Goal: Transaction & Acquisition: Book appointment/travel/reservation

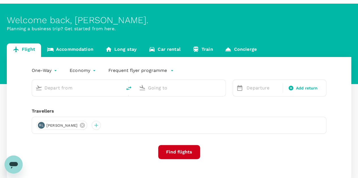
scroll to position [28, 0]
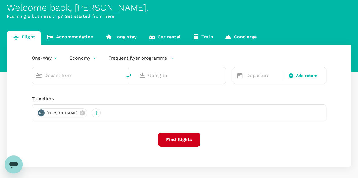
type input "Singapore Changi (SIN)"
type input "Kuala Lumpur Intl ([GEOGRAPHIC_DATA])"
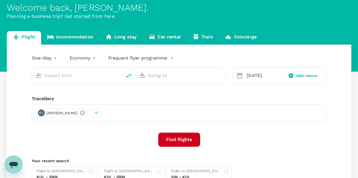
type input "Singapore Changi (SIN)"
type input "Kuala Lumpur Intl ([GEOGRAPHIC_DATA])"
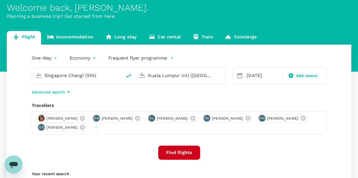
click at [85, 128] on icon at bounding box center [82, 127] width 6 height 6
click at [300, 121] on icon at bounding box center [302, 118] width 5 height 5
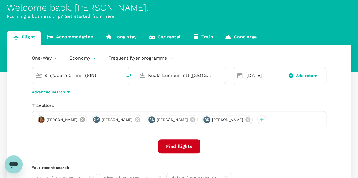
click at [85, 118] on icon at bounding box center [82, 120] width 6 height 6
click at [85, 120] on icon at bounding box center [82, 119] width 5 height 5
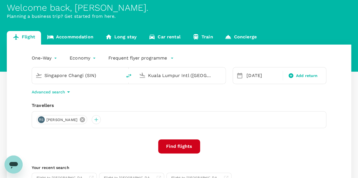
click at [85, 120] on icon at bounding box center [82, 120] width 6 height 6
click at [42, 118] on div at bounding box center [40, 119] width 9 height 9
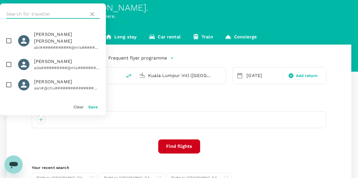
click at [43, 11] on input "text" at bounding box center [46, 14] width 80 height 9
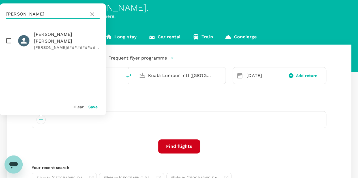
type input "[PERSON_NAME]"
click at [10, 37] on input "checkbox" at bounding box center [9, 41] width 12 height 12
checkbox input "true"
click at [92, 107] on button "Save" at bounding box center [92, 107] width 9 height 5
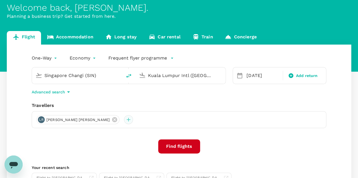
click at [124, 121] on div at bounding box center [128, 119] width 9 height 9
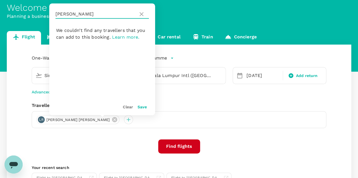
drag, startPoint x: 75, startPoint y: 13, endPoint x: 52, endPoint y: 13, distance: 22.6
click at [52, 13] on div "[PERSON_NAME]" at bounding box center [102, 13] width 106 height 21
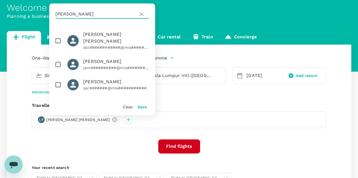
type input "[PERSON_NAME]"
click at [57, 79] on input "checkbox" at bounding box center [58, 85] width 12 height 12
checkbox input "true"
click at [142, 107] on button "Save" at bounding box center [141, 107] width 9 height 5
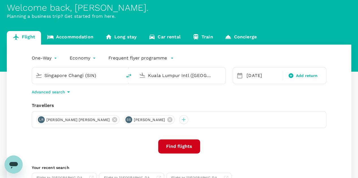
click at [100, 74] on input "Singapore Changi (SIN)" at bounding box center [77, 75] width 66 height 9
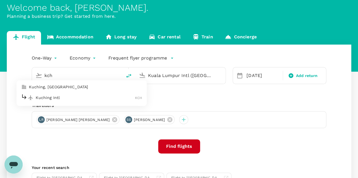
click at [67, 99] on p "Kuching Intl" at bounding box center [85, 98] width 99 height 6
type input "Kuching Intl (KCH)"
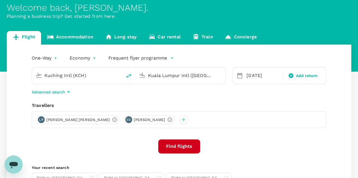
drag, startPoint x: 214, startPoint y: 77, endPoint x: 146, endPoint y: 77, distance: 67.8
click at [146, 77] on div "Kuala Lumpur Intl ([GEOGRAPHIC_DATA])" at bounding box center [184, 74] width 76 height 11
type input "Kuala Lumpur Intl ([GEOGRAPHIC_DATA])"
click at [249, 76] on div "[DATE]" at bounding box center [262, 75] width 37 height 11
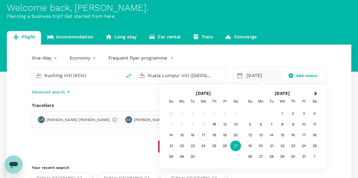
click at [203, 135] on div "17" at bounding box center [203, 135] width 11 height 11
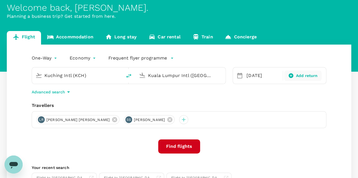
click at [295, 74] on div "Add return" at bounding box center [302, 76] width 33 height 6
type input "roundtrip"
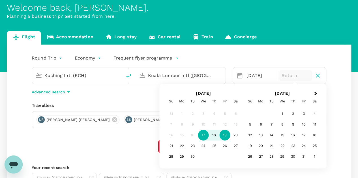
click at [226, 136] on div "19" at bounding box center [224, 135] width 11 height 11
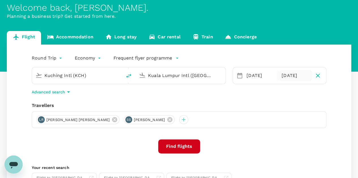
click at [183, 147] on button "Find flights" at bounding box center [179, 147] width 42 height 14
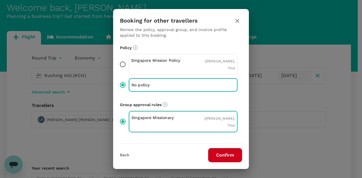
click at [220, 155] on button "Confirm" at bounding box center [225, 155] width 34 height 14
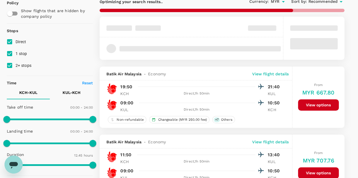
scroll to position [57, 0]
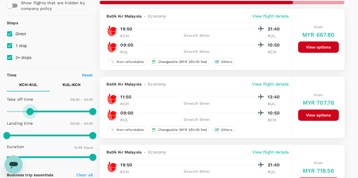
type input "360"
drag, startPoint x: 8, startPoint y: 112, endPoint x: 28, endPoint y: 112, distance: 20.1
click at [28, 112] on span at bounding box center [28, 111] width 7 height 7
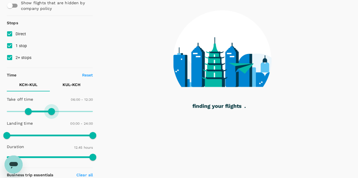
type input "720"
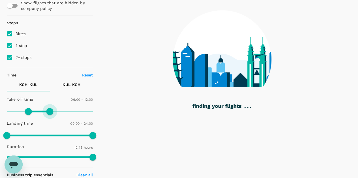
drag, startPoint x: 92, startPoint y: 111, endPoint x: 51, endPoint y: 112, distance: 41.6
click at [51, 112] on span at bounding box center [49, 111] width 7 height 7
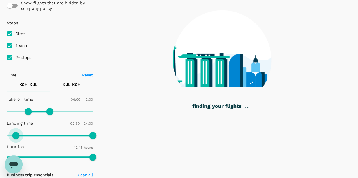
type input "0"
drag, startPoint x: 6, startPoint y: 135, endPoint x: 1, endPoint y: 134, distance: 5.5
click at [3, 134] on span at bounding box center [6, 135] width 7 height 7
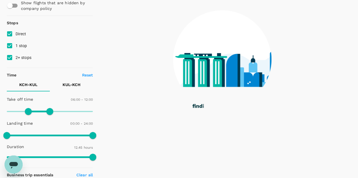
click at [73, 83] on p "KUL - KCH" at bounding box center [71, 85] width 18 height 6
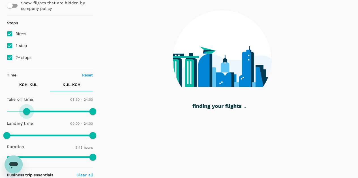
type input "360"
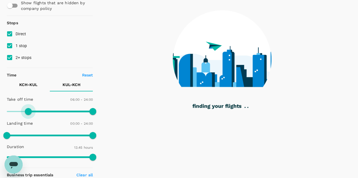
drag, startPoint x: 7, startPoint y: 113, endPoint x: 29, endPoint y: 115, distance: 22.4
click at [29, 115] on span at bounding box center [28, 111] width 7 height 7
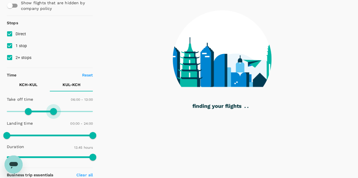
type input "750"
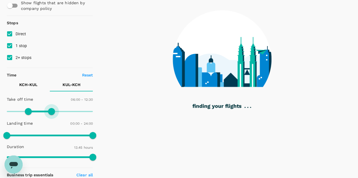
drag, startPoint x: 92, startPoint y: 113, endPoint x: 51, endPoint y: 116, distance: 40.8
click at [51, 115] on span at bounding box center [51, 111] width 7 height 7
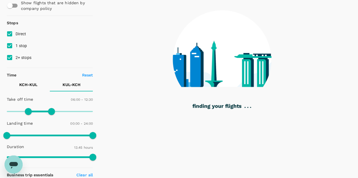
click at [23, 84] on p "KCH - KUL" at bounding box center [28, 85] width 18 height 6
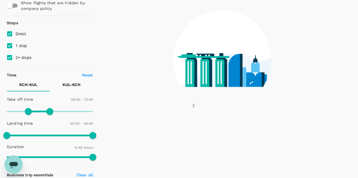
click at [10, 59] on input "2+ stops" at bounding box center [10, 58] width 12 height 12
checkbox input "false"
click at [10, 46] on input "1 stop" at bounding box center [10, 46] width 12 height 12
checkbox input "false"
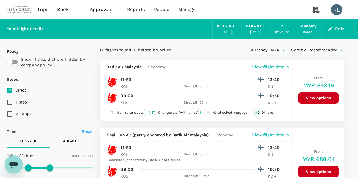
scroll to position [28, 0]
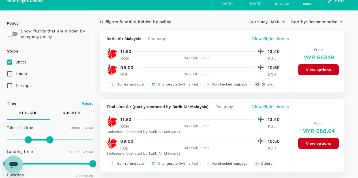
click at [329, 22] on span "Recommended" at bounding box center [322, 22] width 29 height 6
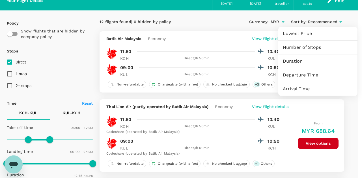
click at [297, 73] on span "Departure Time" at bounding box center [318, 75] width 70 height 7
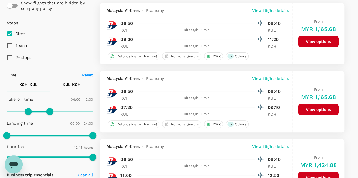
scroll to position [0, 0]
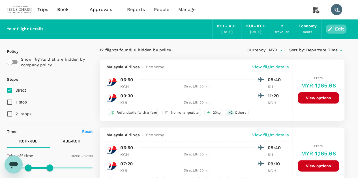
click at [339, 27] on button "Edit" at bounding box center [336, 29] width 20 height 9
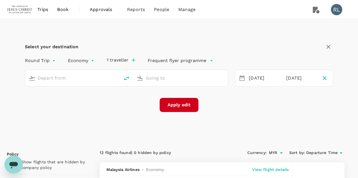
type input "Kuching Intl (KCH)"
type input "Kuala Lumpur Intl ([GEOGRAPHIC_DATA])"
click at [323, 78] on icon "button" at bounding box center [324, 78] width 7 height 7
type input "oneway"
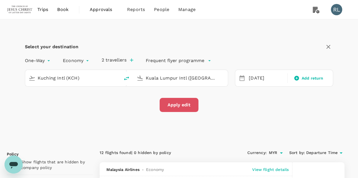
click at [188, 103] on button "Apply edit" at bounding box center [178, 105] width 39 height 14
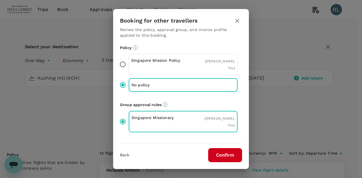
click at [221, 154] on button "Confirm" at bounding box center [225, 155] width 34 height 14
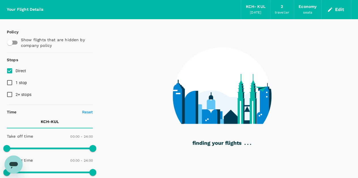
scroll to position [28, 0]
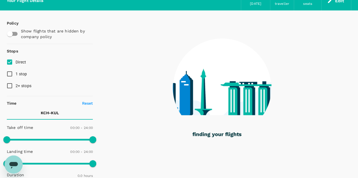
checkbox input "true"
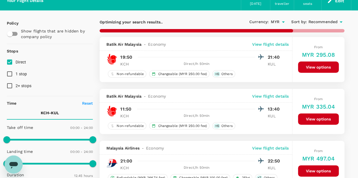
click at [320, 22] on span "Recommended" at bounding box center [322, 22] width 29 height 6
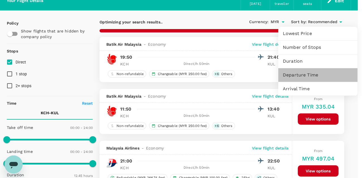
click at [293, 74] on span "Departure Time" at bounding box center [318, 75] width 70 height 7
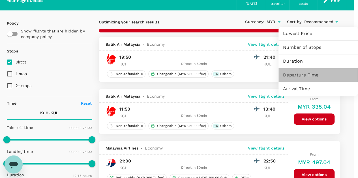
type input "920"
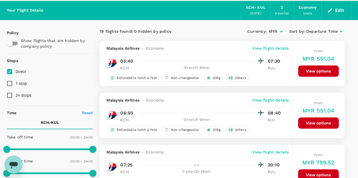
scroll to position [0, 0]
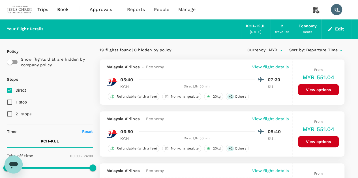
click at [9, 103] on input "1 stop" at bounding box center [10, 102] width 12 height 12
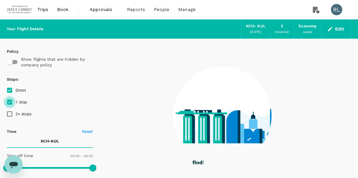
click at [10, 101] on input "1 stop" at bounding box center [10, 102] width 12 height 12
checkbox input "false"
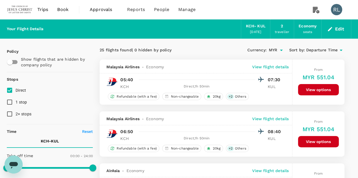
click at [340, 29] on button "Edit" at bounding box center [336, 29] width 20 height 9
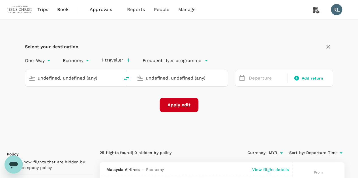
type input "Kuching Intl (KCH)"
type input "Kuala Lumpur Intl ([GEOGRAPHIC_DATA])"
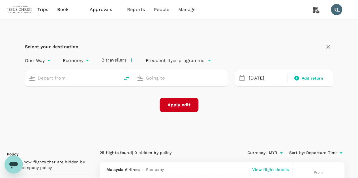
type input "Kuching Intl (KCH)"
type input "Kuala Lumpur Intl ([GEOGRAPHIC_DATA])"
click at [124, 78] on icon "delete" at bounding box center [126, 78] width 7 height 7
type input "Kuala Lumpur Intl ([GEOGRAPHIC_DATA])"
type input "Kuching Intl (KCH)"
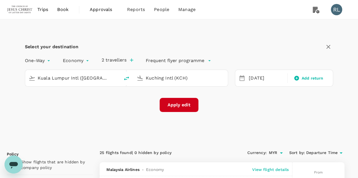
click at [125, 78] on icon "delete" at bounding box center [126, 79] width 5 height 4
type input "Kuching Intl (KCH)"
click at [159, 78] on input "Kuala Lumpur Intl ([GEOGRAPHIC_DATA])" at bounding box center [181, 78] width 70 height 9
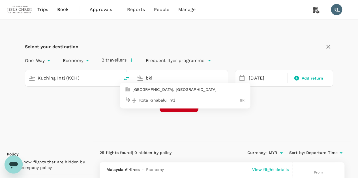
click at [152, 100] on p "Kota Kinabalu Intl" at bounding box center [189, 101] width 101 height 6
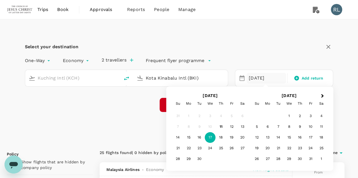
type input "Kota Kinabalu Intl (BKI)"
click at [140, 126] on div "Select your destination One-Way oneway Economy economy 2 travellers Frequent fl…" at bounding box center [179, 81] width 344 height 122
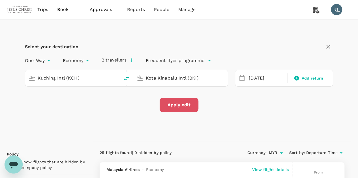
click at [180, 106] on button "Apply edit" at bounding box center [178, 105] width 39 height 14
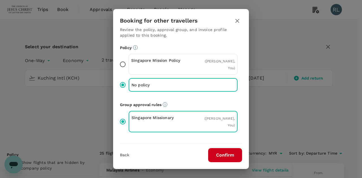
click at [223, 154] on button "Confirm" at bounding box center [225, 155] width 34 height 14
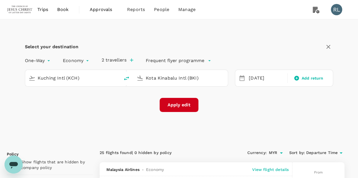
checkbox input "false"
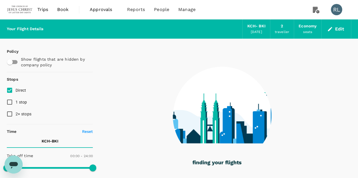
type input "1120"
checkbox input "true"
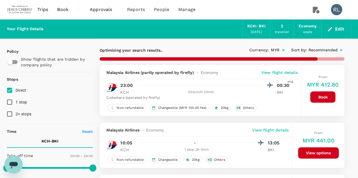
click at [320, 49] on span "Recommended" at bounding box center [322, 50] width 29 height 6
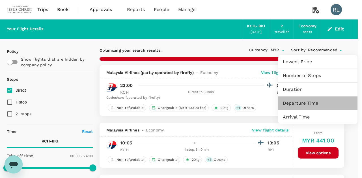
click at [306, 104] on span "Departure Time" at bounding box center [318, 103] width 70 height 7
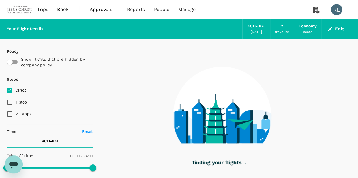
type input "1395"
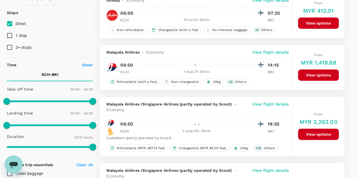
scroll to position [28, 0]
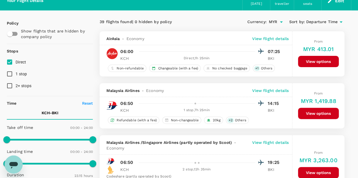
click at [9, 74] on input "1 stop" at bounding box center [10, 74] width 12 height 12
checkbox input "true"
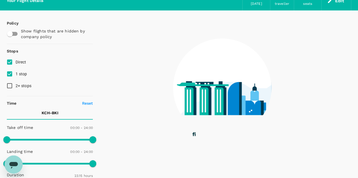
click at [9, 62] on input "Direct" at bounding box center [10, 62] width 12 height 12
checkbox input "false"
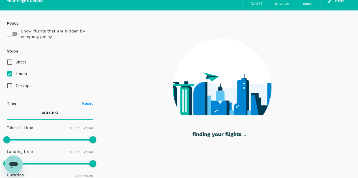
click at [8, 72] on input "1 stop" at bounding box center [10, 74] width 12 height 12
checkbox input "false"
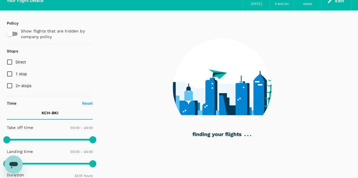
click at [9, 62] on input "Direct" at bounding box center [10, 62] width 12 height 12
checkbox input "true"
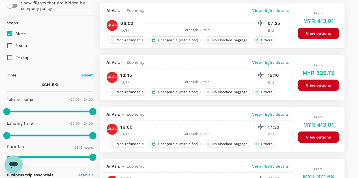
scroll to position [0, 0]
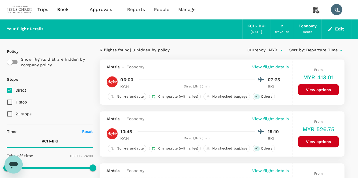
click at [339, 30] on button "Edit" at bounding box center [336, 29] width 20 height 9
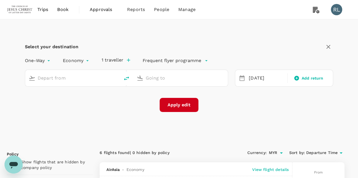
type input "Kuching Intl (KCH)"
type input "Kota Kinabalu Intl (BKI)"
click at [125, 78] on icon "delete" at bounding box center [126, 78] width 7 height 7
type input "Kota Kinabalu Intl (BKI)"
type input "Kuching Intl (KCH)"
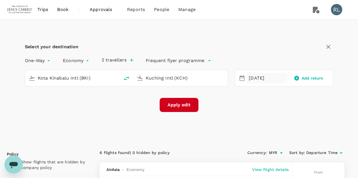
click at [258, 78] on div "[DATE]" at bounding box center [266, 78] width 40 height 11
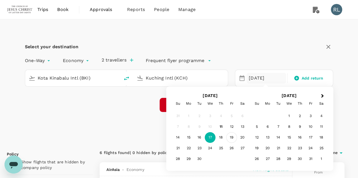
click at [232, 137] on div "19" at bounding box center [231, 138] width 11 height 11
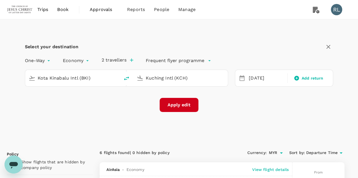
click at [175, 103] on button "Apply edit" at bounding box center [178, 105] width 39 height 14
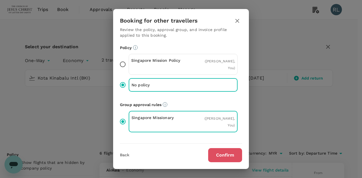
click at [220, 153] on button "Confirm" at bounding box center [225, 155] width 34 height 14
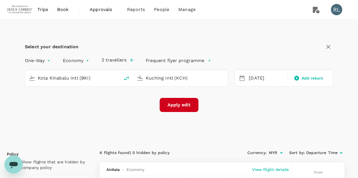
checkbox input "false"
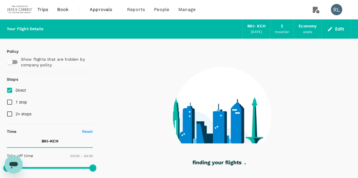
type input "680"
checkbox input "true"
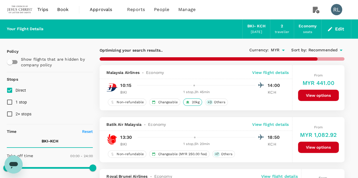
type input "715"
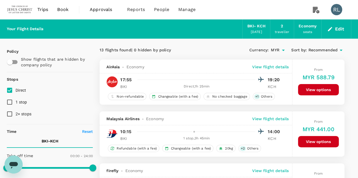
click at [323, 49] on span "Recommended" at bounding box center [322, 50] width 29 height 6
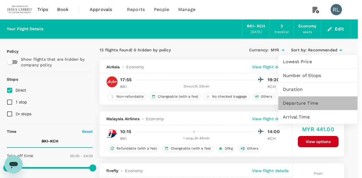
click at [309, 104] on span "Departure Time" at bounding box center [318, 103] width 70 height 7
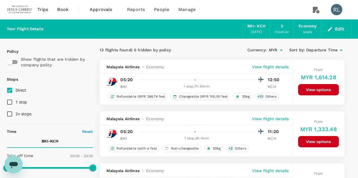
click at [267, 68] on p "View flight details" at bounding box center [270, 67] width 36 height 6
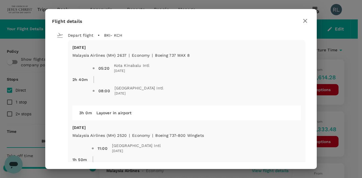
click at [302, 21] on icon "button" at bounding box center [305, 21] width 7 height 7
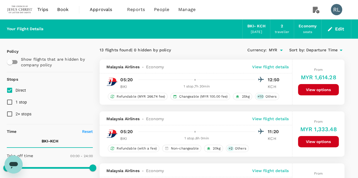
click at [10, 102] on input "1 stop" at bounding box center [10, 102] width 12 height 12
checkbox input "true"
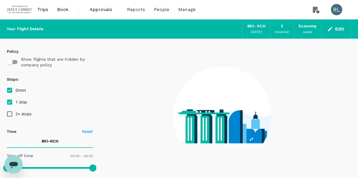
click at [11, 90] on input "Direct" at bounding box center [10, 91] width 12 height 12
checkbox input "false"
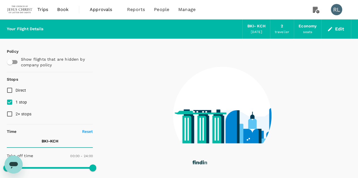
click at [10, 102] on input "1 stop" at bounding box center [10, 102] width 12 height 12
checkbox input "false"
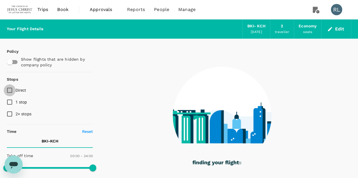
click at [10, 90] on input "Direct" at bounding box center [10, 91] width 12 height 12
checkbox input "true"
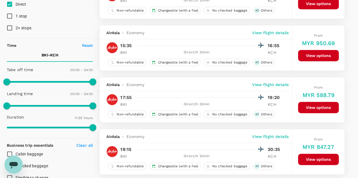
scroll to position [85, 0]
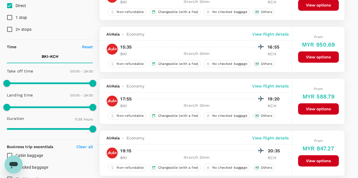
click at [10, 16] on input "1 stop" at bounding box center [10, 18] width 12 height 12
checkbox input "true"
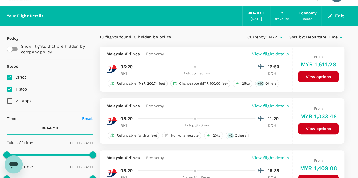
scroll to position [0, 0]
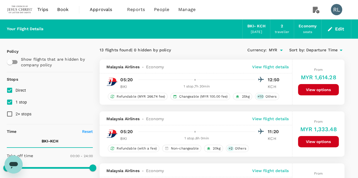
click at [316, 50] on span "Departure Time" at bounding box center [321, 50] width 31 height 6
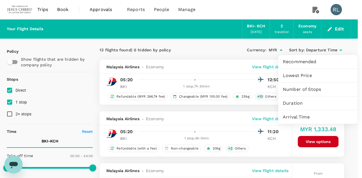
click at [295, 104] on span "Duration" at bounding box center [318, 103] width 70 height 7
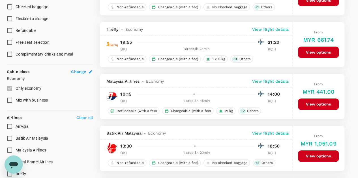
scroll to position [254, 0]
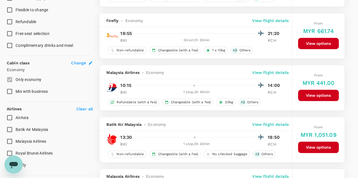
click at [270, 73] on p "View flight details" at bounding box center [270, 73] width 36 height 6
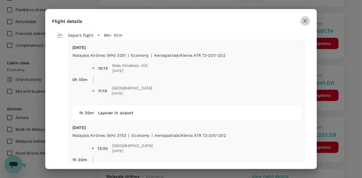
click at [305, 21] on icon "button" at bounding box center [305, 21] width 7 height 7
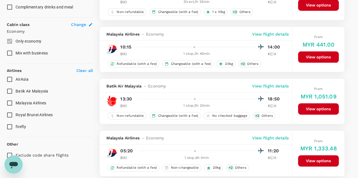
scroll to position [311, 0]
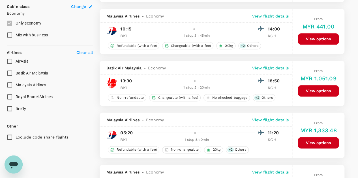
click at [273, 66] on p "View flight details" at bounding box center [270, 68] width 36 height 6
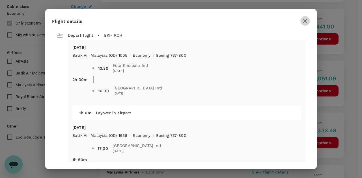
click at [303, 21] on icon "button" at bounding box center [305, 21] width 7 height 7
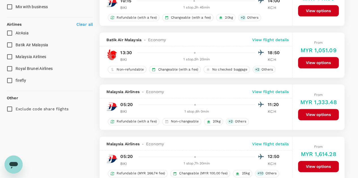
scroll to position [367, 0]
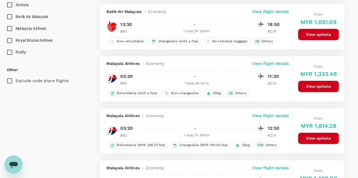
click at [276, 62] on p "View flight details" at bounding box center [270, 64] width 36 height 6
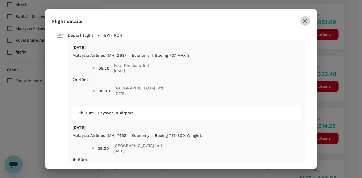
click at [303, 20] on icon "button" at bounding box center [305, 21] width 7 height 7
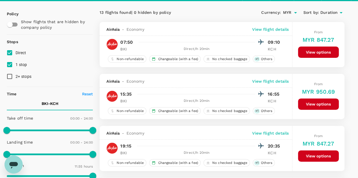
scroll to position [0, 0]
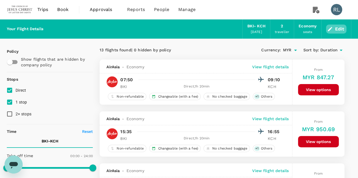
click at [336, 27] on button "Edit" at bounding box center [336, 29] width 20 height 9
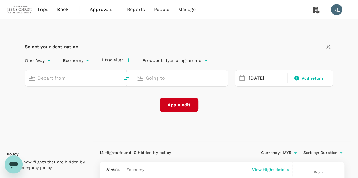
type input "Kota Kinabalu Intl (BKI)"
type input "Kuching Intl (KCH)"
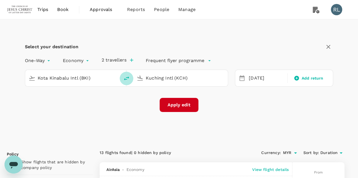
click at [125, 77] on icon "delete" at bounding box center [126, 78] width 7 height 7
type input "Kuching Intl (KCH)"
type input "Kota Kinabalu Intl (BKI)"
click at [265, 76] on div "[DATE]" at bounding box center [266, 78] width 40 height 11
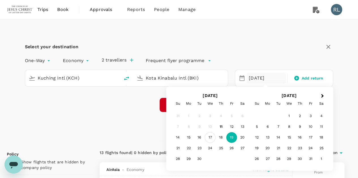
click at [211, 135] on div "17" at bounding box center [210, 138] width 11 height 11
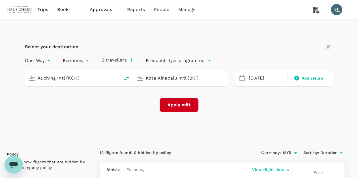
click at [176, 104] on button "Apply edit" at bounding box center [178, 105] width 39 height 14
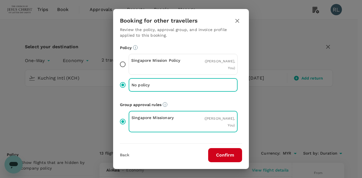
click at [216, 155] on button "Confirm" at bounding box center [225, 155] width 34 height 14
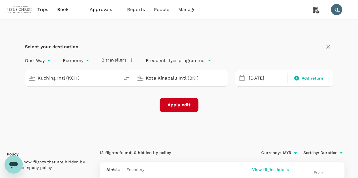
checkbox input "false"
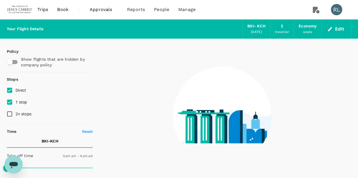
type input "1440"
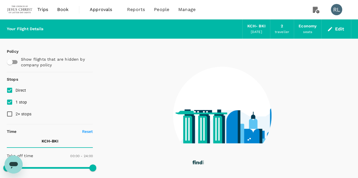
type input "1120"
checkbox input "true"
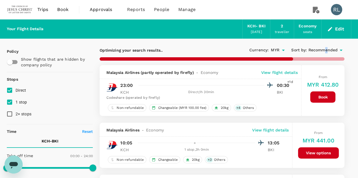
click at [327, 51] on span "Recommended" at bounding box center [322, 50] width 29 height 6
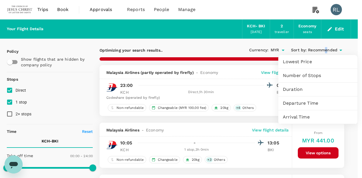
click at [304, 103] on span "Departure Time" at bounding box center [318, 103] width 70 height 7
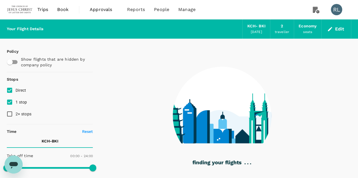
type input "1395"
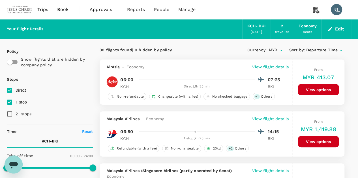
click at [319, 48] on span "Departure Time" at bounding box center [321, 50] width 31 height 6
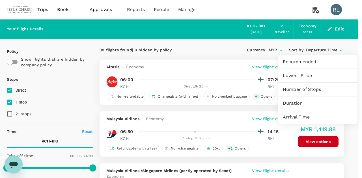
click at [297, 103] on span "Duration" at bounding box center [318, 103] width 70 height 7
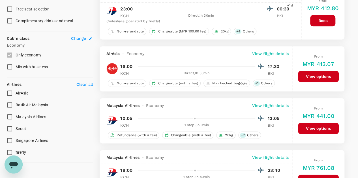
scroll to position [283, 0]
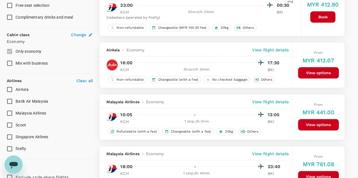
click at [266, 101] on p "View flight details" at bounding box center [270, 102] width 36 height 6
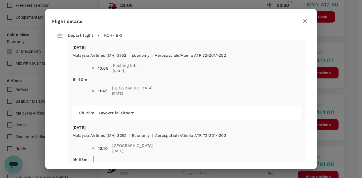
click at [304, 22] on icon "button" at bounding box center [305, 21] width 7 height 7
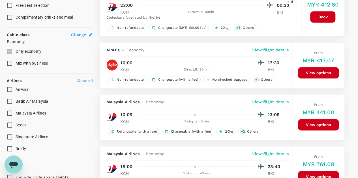
scroll to position [311, 0]
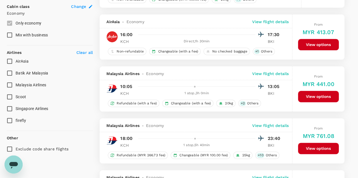
click at [273, 72] on p "View flight details" at bounding box center [270, 74] width 36 height 6
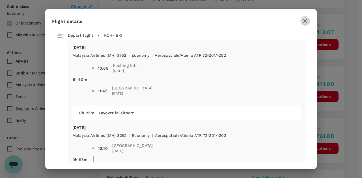
click at [302, 22] on icon "button" at bounding box center [305, 21] width 7 height 7
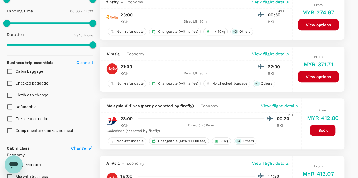
scroll to position [0, 0]
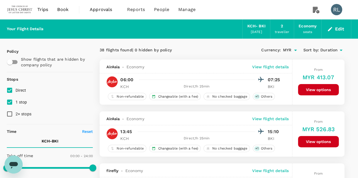
click at [338, 27] on button "Edit" at bounding box center [336, 29] width 20 height 9
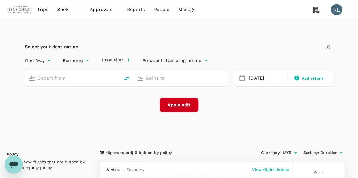
type input "Kuching Intl (KCH)"
type input "Kota Kinabalu Intl (BKI)"
click at [262, 78] on div "[DATE]" at bounding box center [266, 78] width 40 height 11
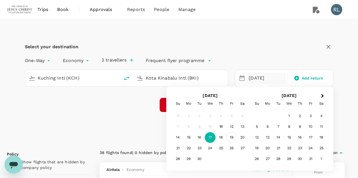
click at [232, 138] on div "19" at bounding box center [231, 138] width 11 height 11
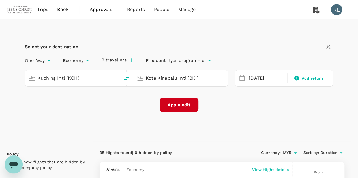
click at [128, 79] on icon "delete" at bounding box center [126, 78] width 7 height 7
type input "Kota Kinabalu Intl (BKI)"
type input "Kuching Intl (KCH)"
click at [180, 104] on button "Apply edit" at bounding box center [178, 105] width 39 height 14
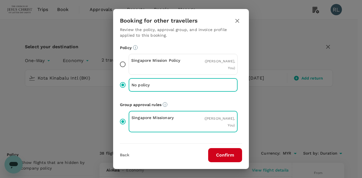
click at [234, 161] on button "Confirm" at bounding box center [225, 155] width 34 height 14
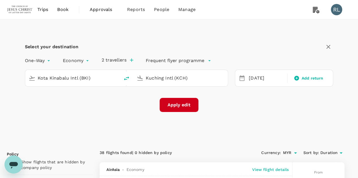
checkbox input "false"
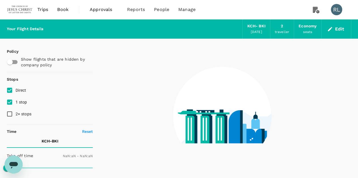
type input "1440"
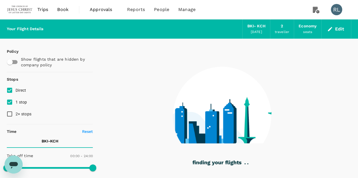
type input "680"
checkbox input "true"
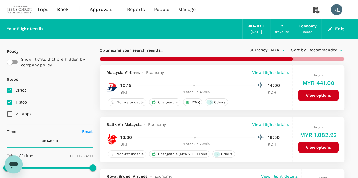
click at [321, 48] on span "Recommended" at bounding box center [322, 50] width 29 height 6
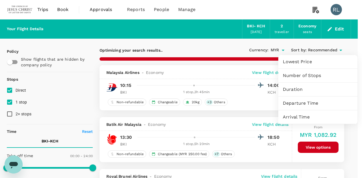
click at [295, 90] on span "Duration" at bounding box center [318, 89] width 70 height 7
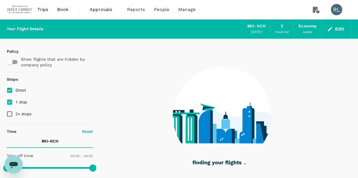
type input "805"
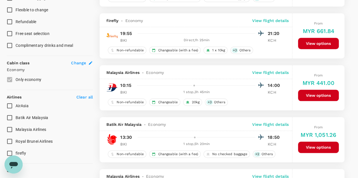
scroll to position [283, 0]
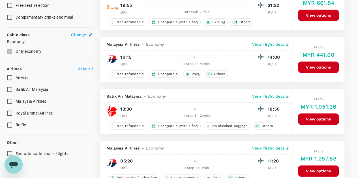
click at [268, 43] on p "View flight details" at bounding box center [270, 45] width 36 height 6
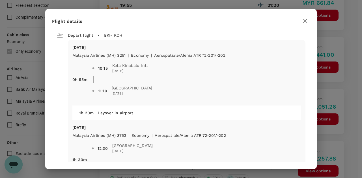
click at [268, 43] on div "[DATE] Malaysia Airlines (MH) 3251 | economy | Aerospatiale/Alenia ATR 72-201/-…" at bounding box center [186, 118] width 237 height 156
click at [302, 22] on icon "button" at bounding box center [305, 21] width 7 height 7
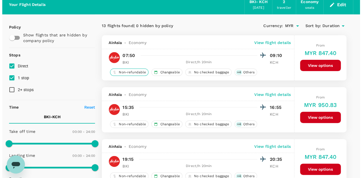
scroll to position [0, 0]
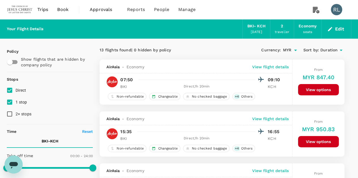
click at [45, 10] on span "Trips" at bounding box center [42, 9] width 11 height 7
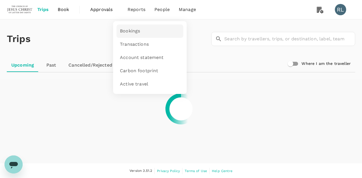
click at [129, 31] on span "Bookings" at bounding box center [130, 31] width 20 height 7
